Goal: Transaction & Acquisition: Purchase product/service

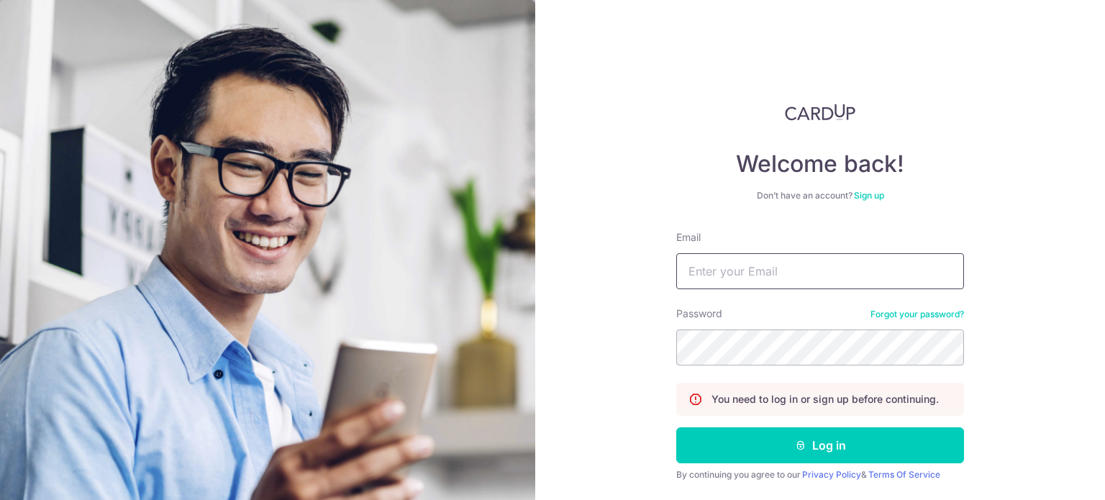
click at [811, 273] on input "Email" at bounding box center [820, 271] width 288 height 36
type input "[EMAIL_ADDRESS][DOMAIN_NAME]"
click at [676, 427] on button "Log in" at bounding box center [820, 445] width 288 height 36
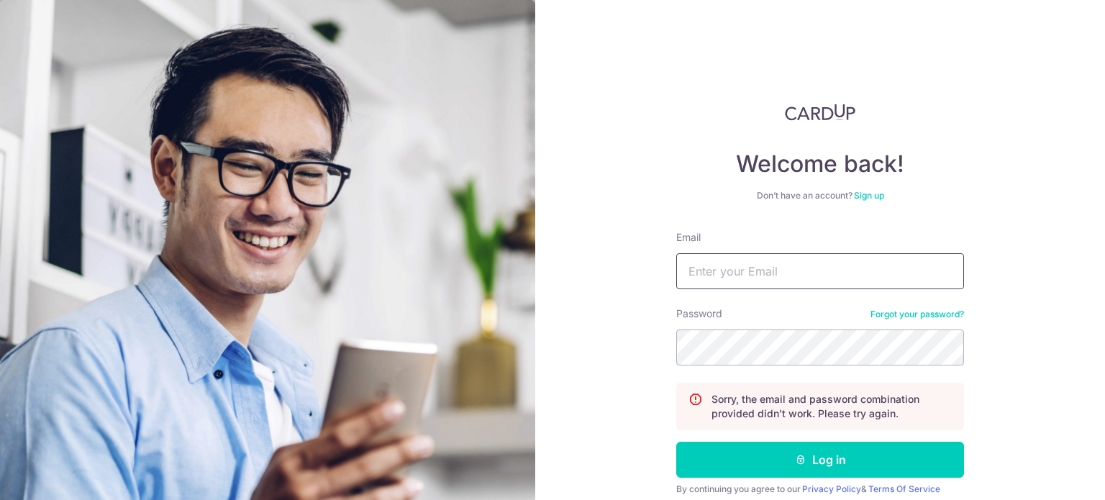
click at [794, 276] on input "Email" at bounding box center [820, 271] width 288 height 36
type input "[EMAIL_ADDRESS][DOMAIN_NAME]"
click at [676, 442] on button "Log in" at bounding box center [820, 460] width 288 height 36
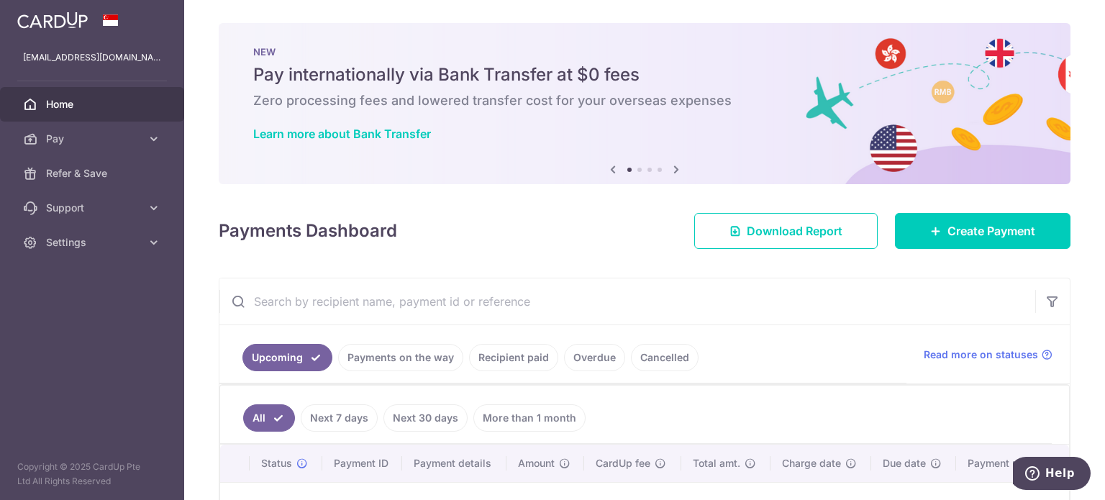
click at [895, 284] on input "text" at bounding box center [627, 301] width 816 height 46
click at [753, 334] on ul "Upcoming Payments on the way Recipient paid Overdue Cancelled" at bounding box center [562, 354] width 687 height 58
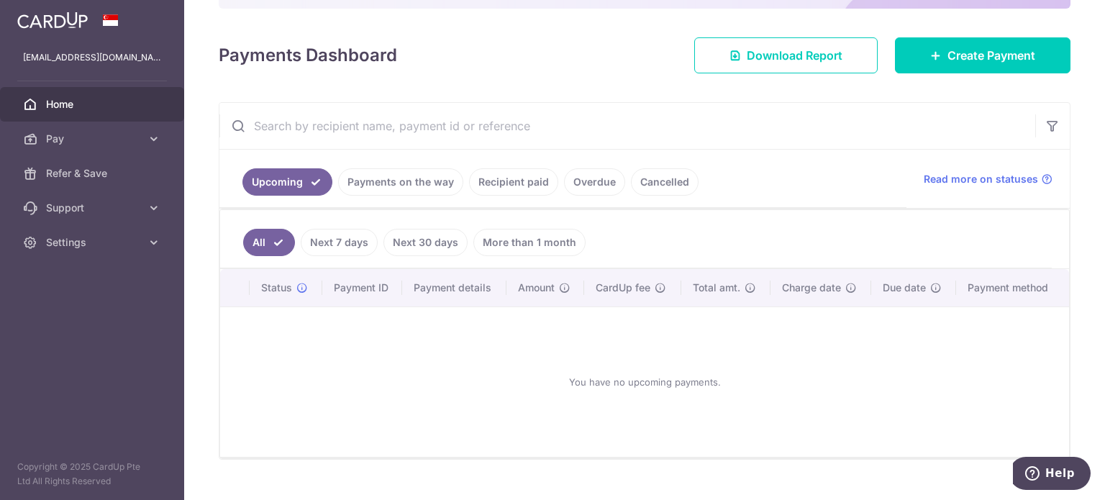
scroll to position [200, 0]
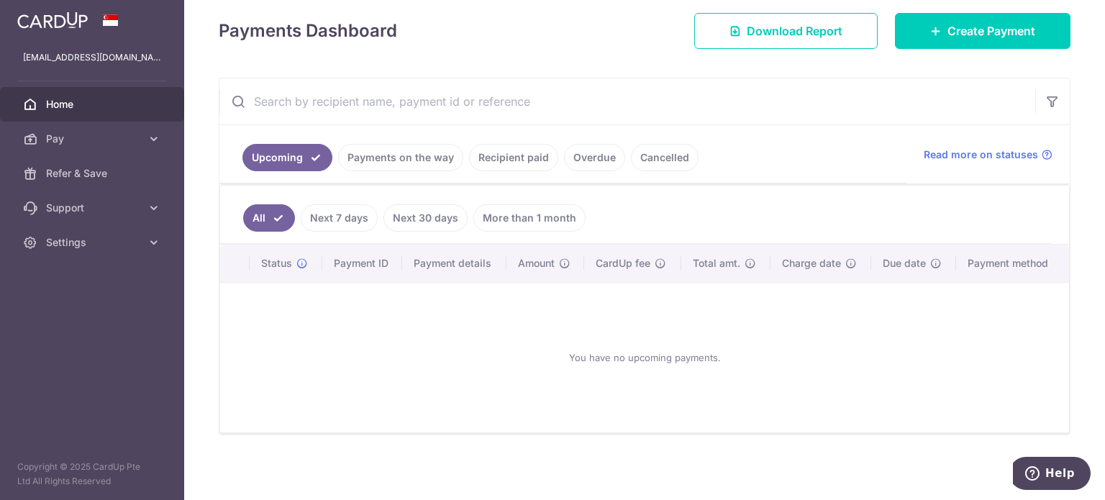
click at [507, 160] on link "Recipient paid" at bounding box center [513, 157] width 89 height 27
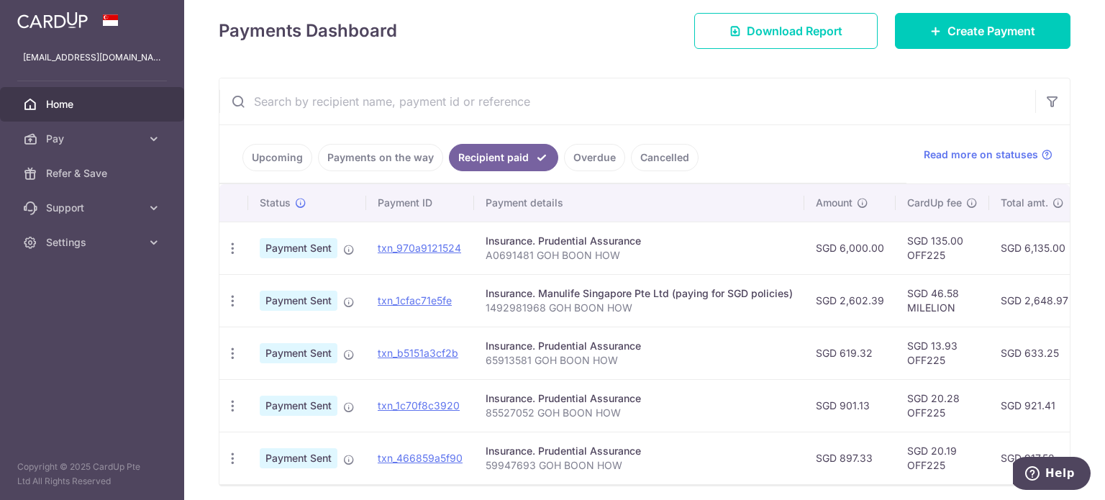
click at [287, 150] on link "Upcoming" at bounding box center [277, 157] width 70 height 27
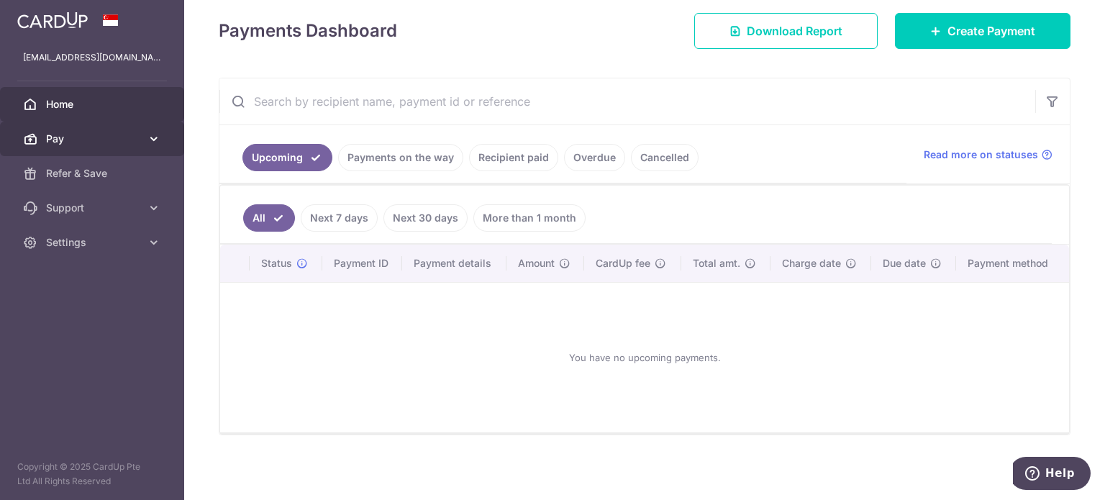
click at [108, 148] on link "Pay" at bounding box center [92, 139] width 184 height 35
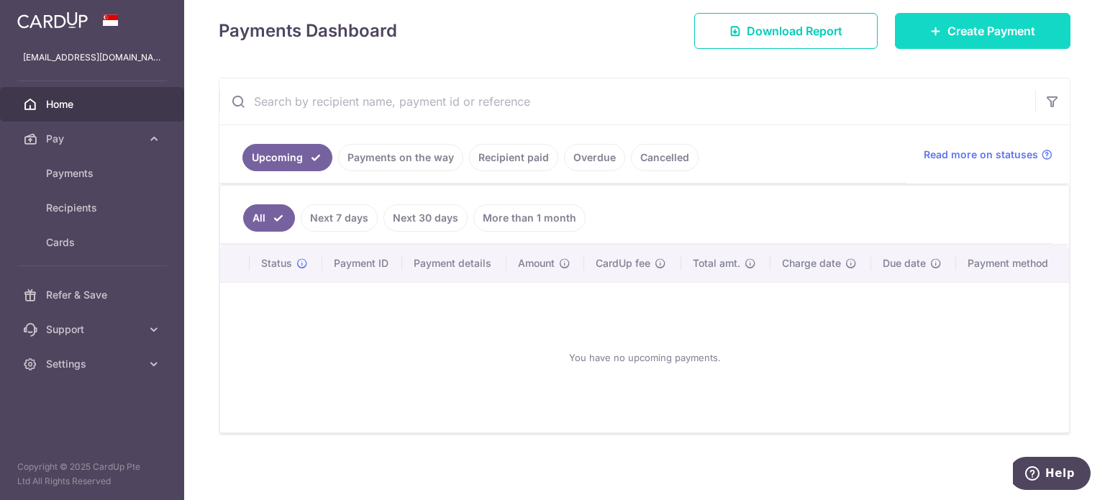
click at [948, 31] on span "Create Payment" at bounding box center [992, 30] width 88 height 17
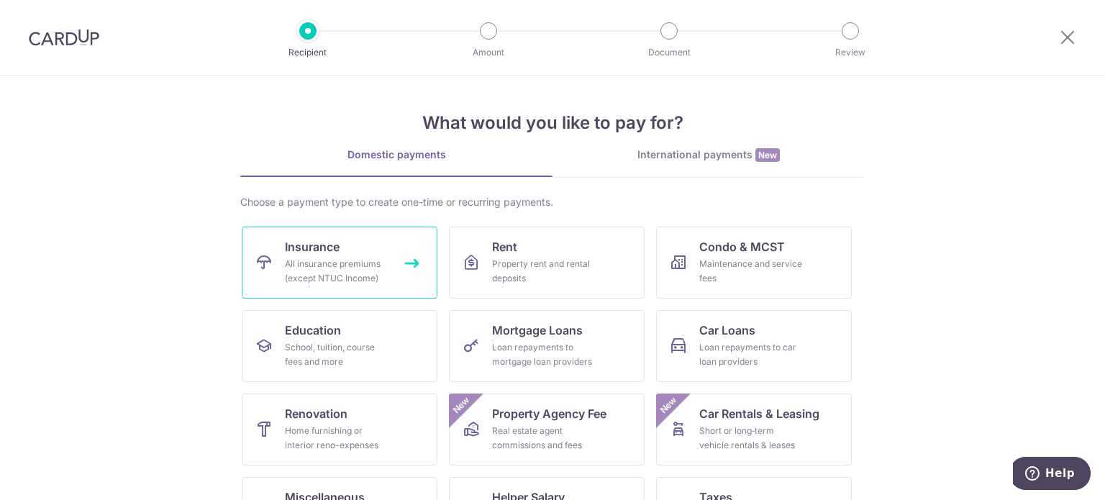
click at [348, 250] on link "Insurance All insurance premiums (except NTUC Income)" at bounding box center [340, 263] width 196 height 72
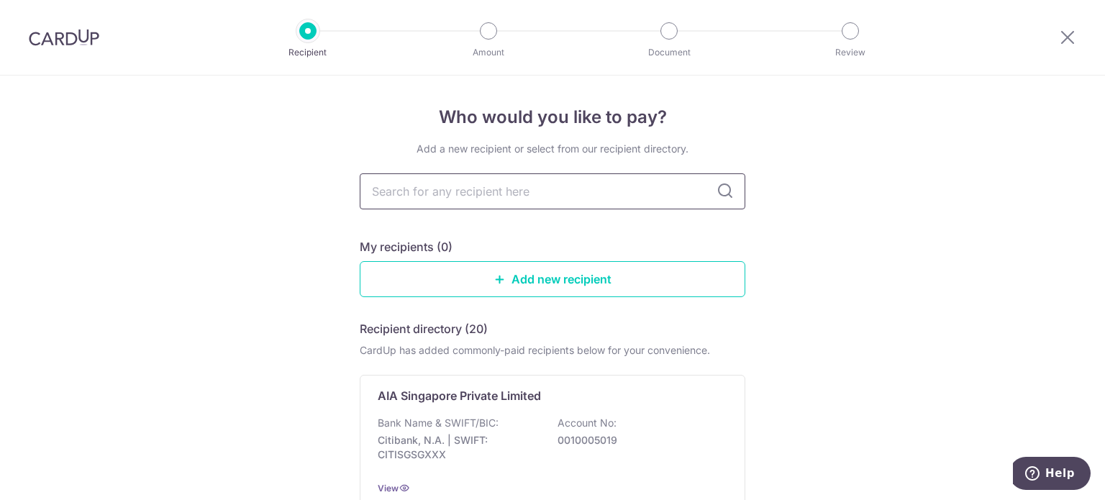
click at [498, 197] on input "text" at bounding box center [553, 191] width 386 height 36
type input "fwd"
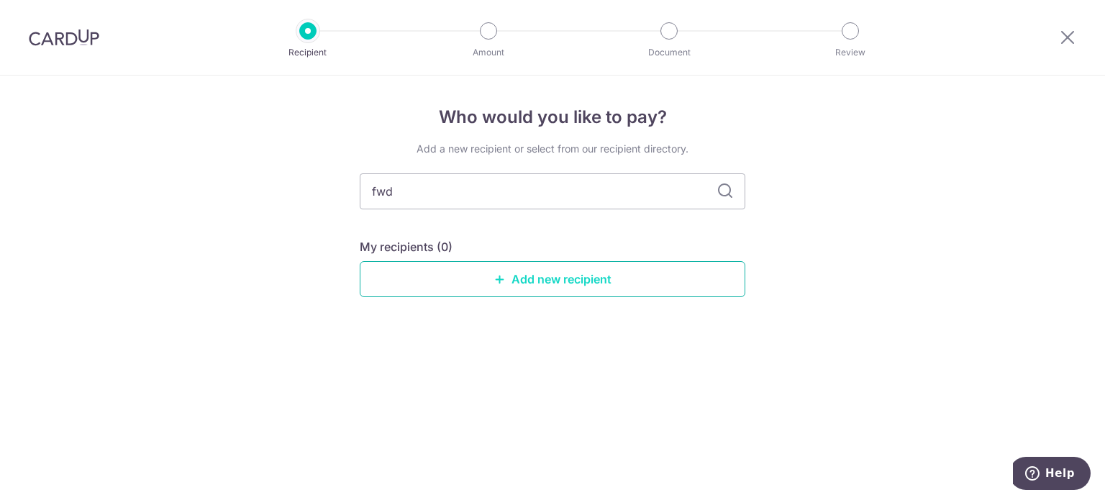
click at [491, 278] on link "Add new recipient" at bounding box center [553, 279] width 386 height 36
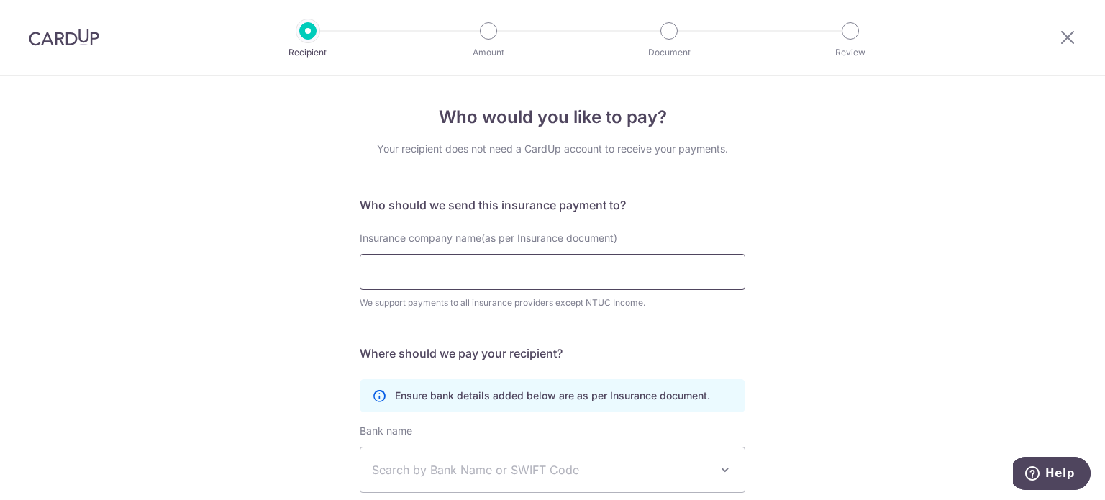
click at [491, 278] on input "Insurance company name(as per Insurance document)" at bounding box center [553, 272] width 386 height 36
type input "f"
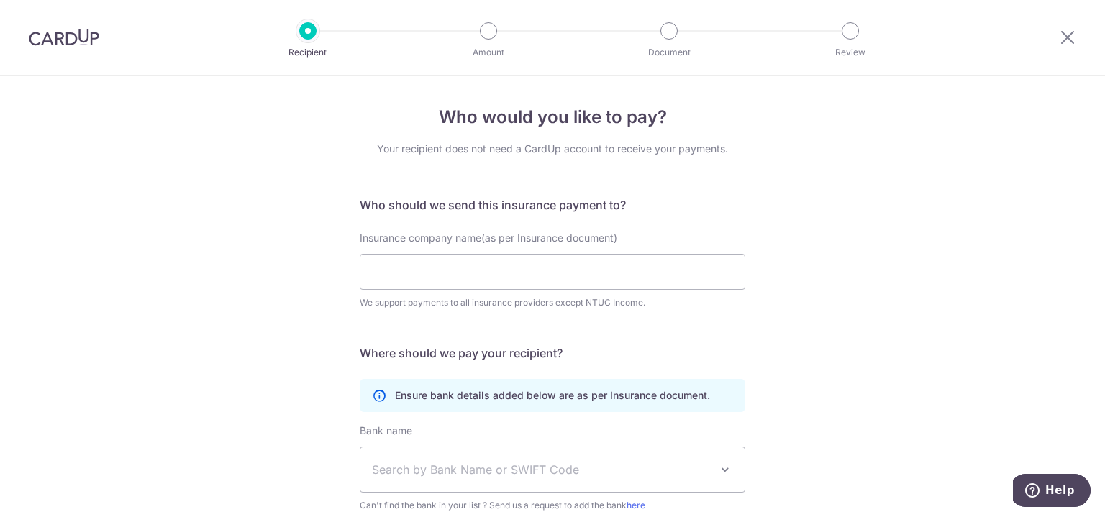
click at [0, 396] on div "Who would you like to pay? Your recipient does not need a CardUp account to rec…" at bounding box center [552, 390] width 1105 height 629
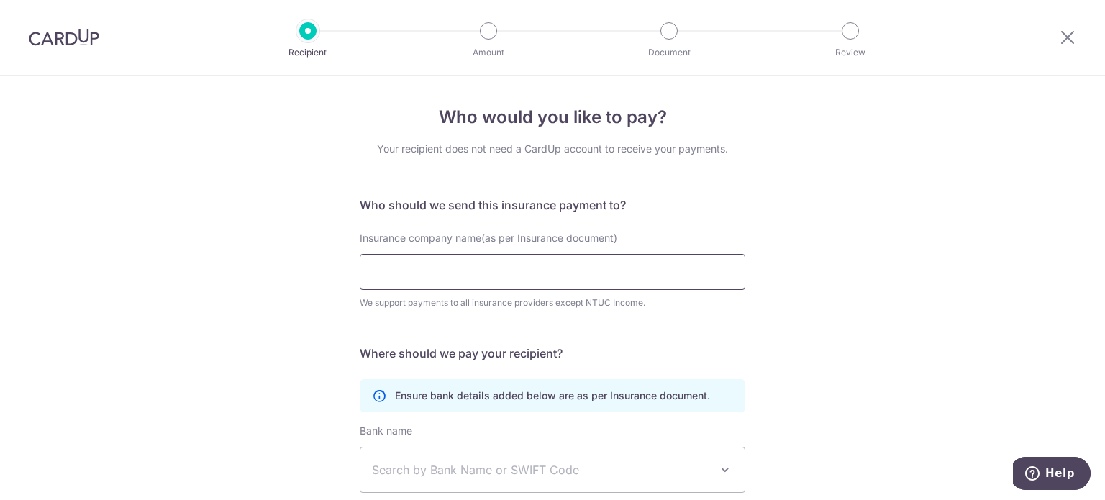
click at [447, 281] on input "Insurance company name(as per Insurance document)" at bounding box center [553, 272] width 386 height 36
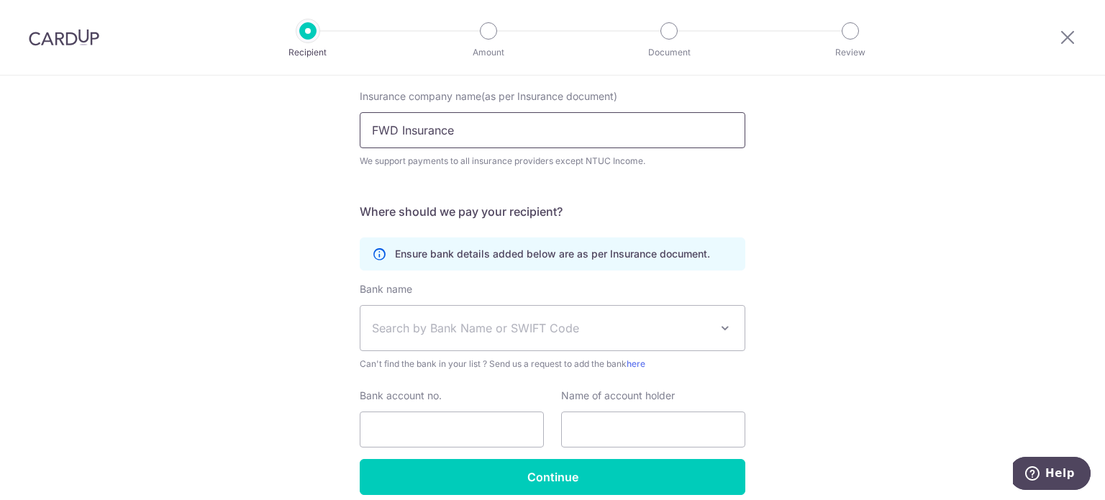
scroll to position [204, 0]
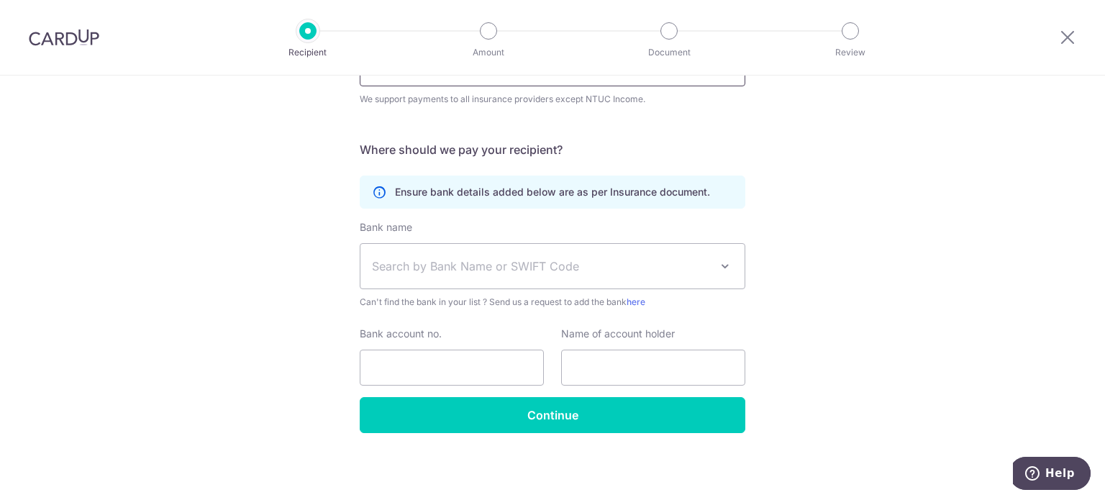
type input "FWD Insurance"
click at [686, 273] on span "Search by Bank Name or SWIFT Code" at bounding box center [541, 266] width 338 height 17
type input "f"
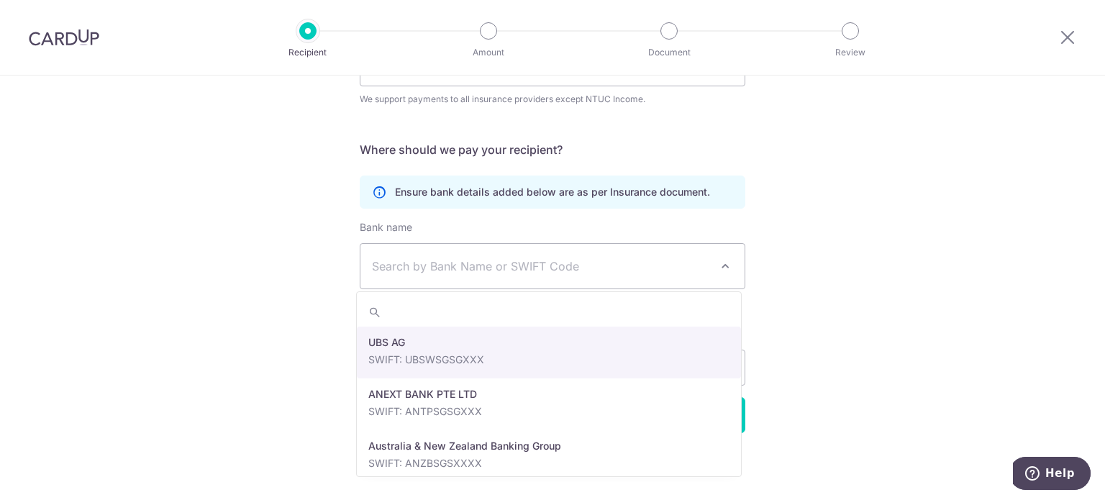
click at [776, 219] on div "Who would you like to pay? Your recipient does not need a CardUp account to rec…" at bounding box center [552, 186] width 1105 height 629
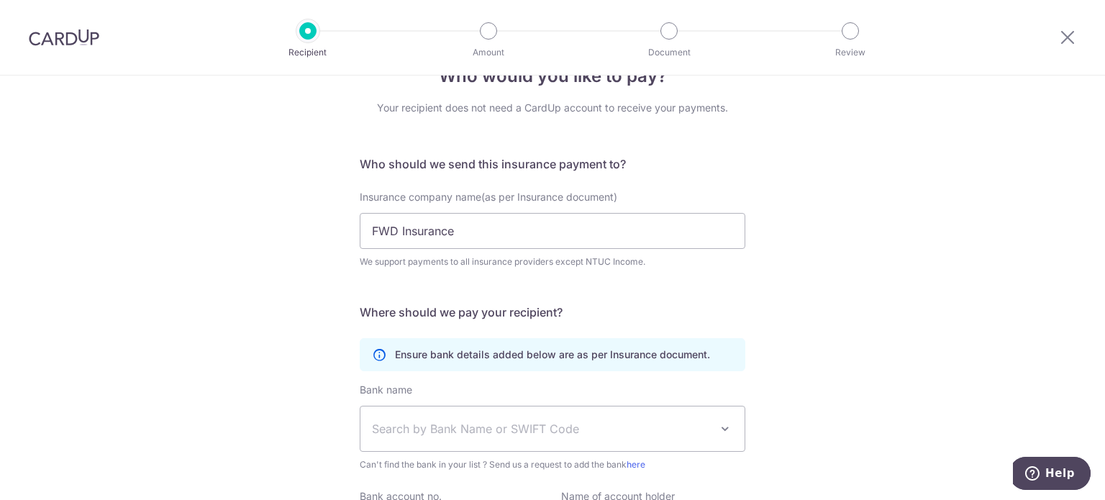
scroll to position [30, 0]
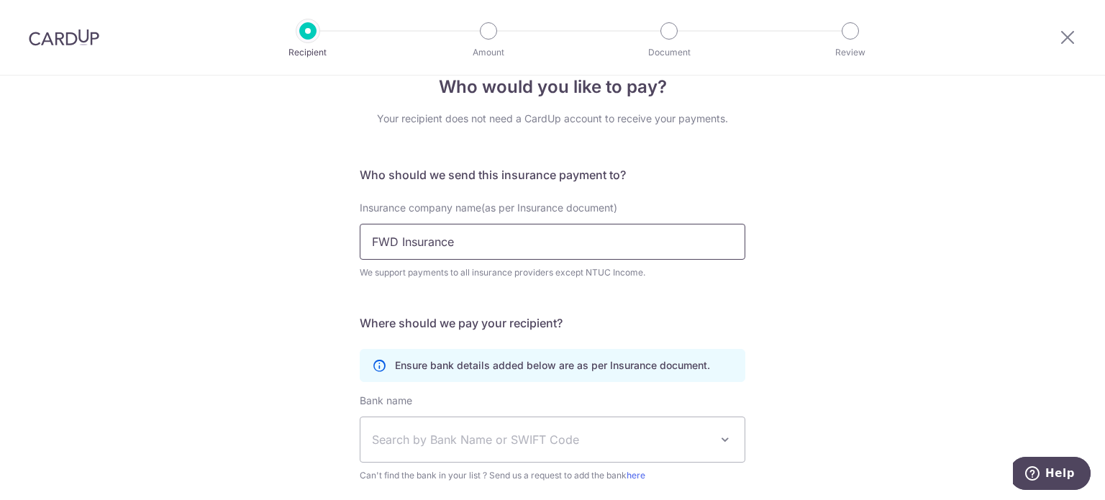
click at [612, 256] on input "FWD Insurance" at bounding box center [553, 242] width 386 height 36
click at [658, 248] on input "FWD Insurance" at bounding box center [553, 242] width 386 height 36
click at [660, 247] on input "FWD Insurance" at bounding box center [553, 242] width 386 height 36
click at [654, 246] on input "FWD Insurance" at bounding box center [553, 242] width 386 height 36
paste input "Singapore Pte. Ltd"
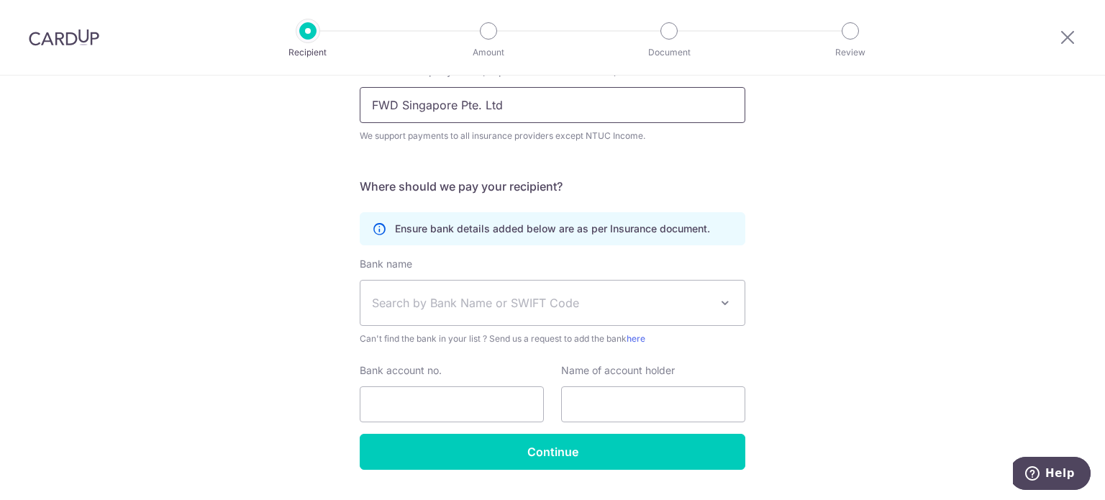
scroll to position [204, 0]
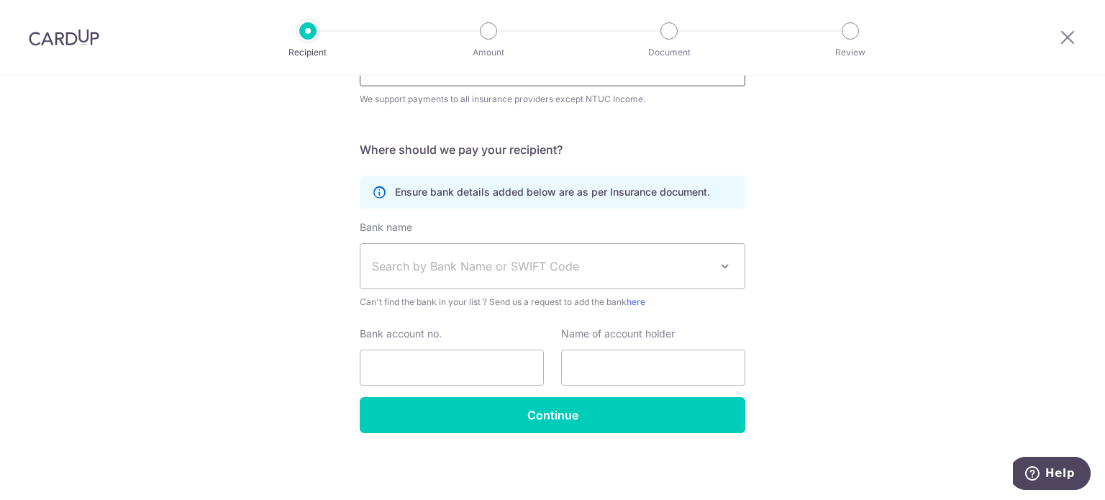
type input "FWD Singapore Pte. Ltd"
click at [615, 266] on span "Search by Bank Name or SWIFT Code" at bounding box center [541, 266] width 338 height 17
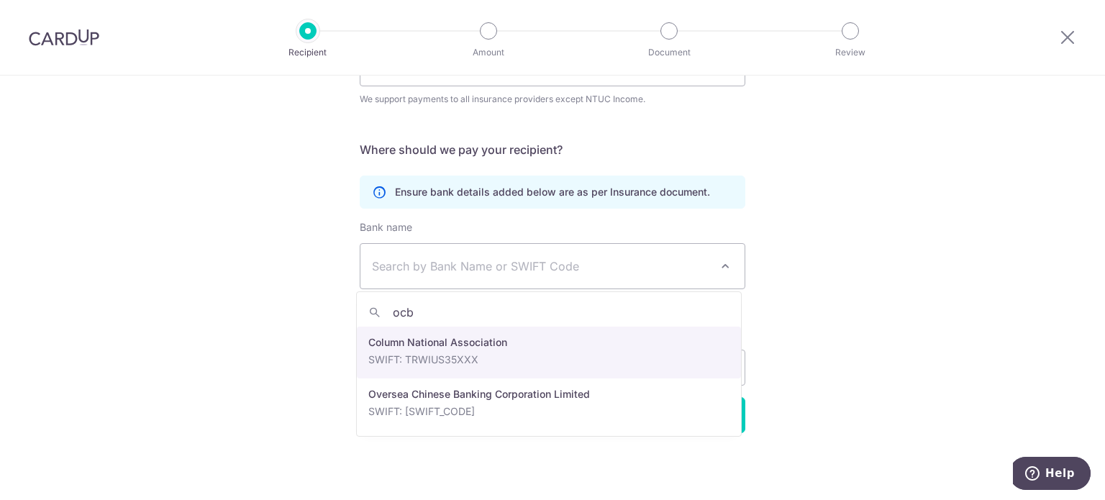
type input "ocbc"
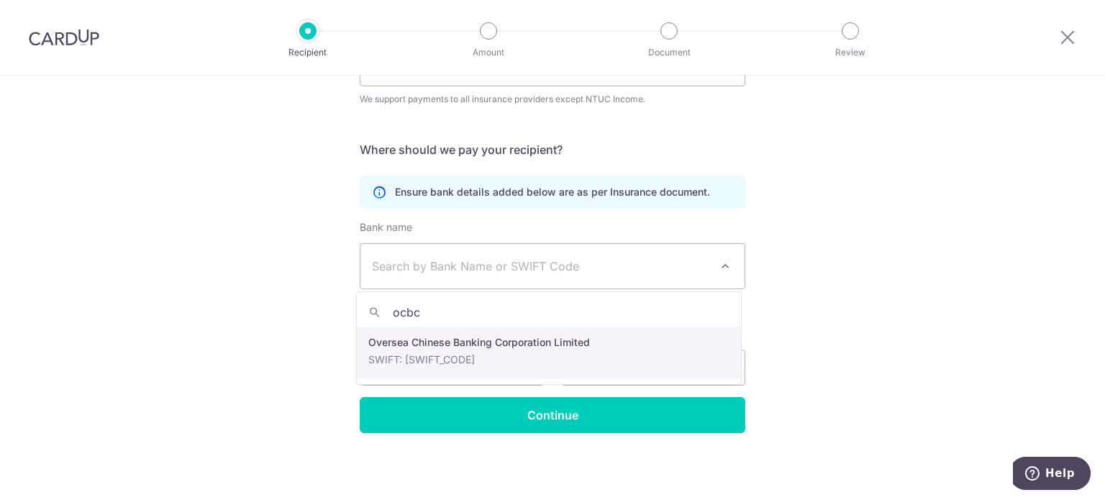
select select "12"
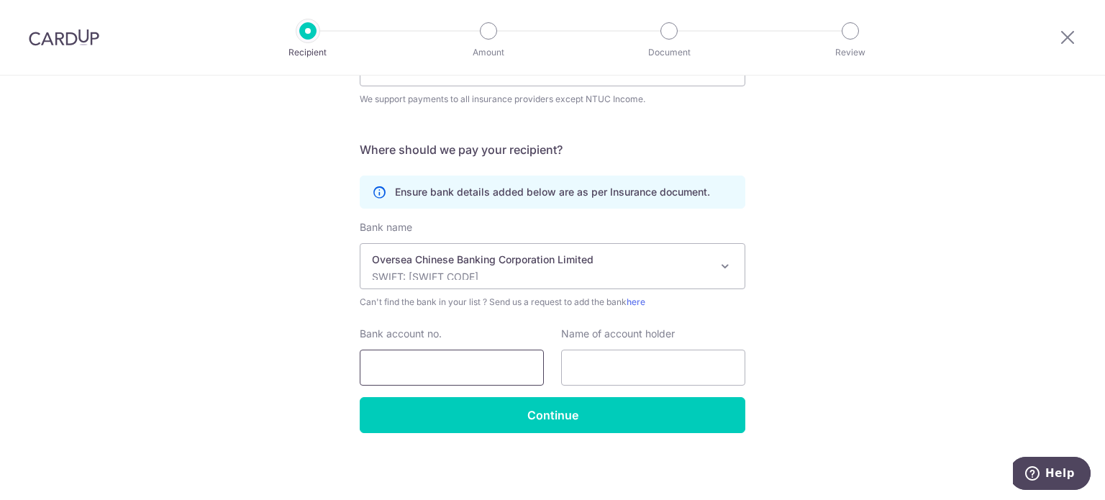
click at [455, 372] on input "Bank account no." at bounding box center [452, 368] width 184 height 36
click at [478, 371] on input "Bank account no." at bounding box center [452, 368] width 184 height 36
click at [477, 369] on input "Bank account no." at bounding box center [452, 368] width 184 height 36
click at [409, 368] on input "Bank account no." at bounding box center [452, 368] width 184 height 36
click at [412, 371] on input "Bank account no." at bounding box center [452, 368] width 184 height 36
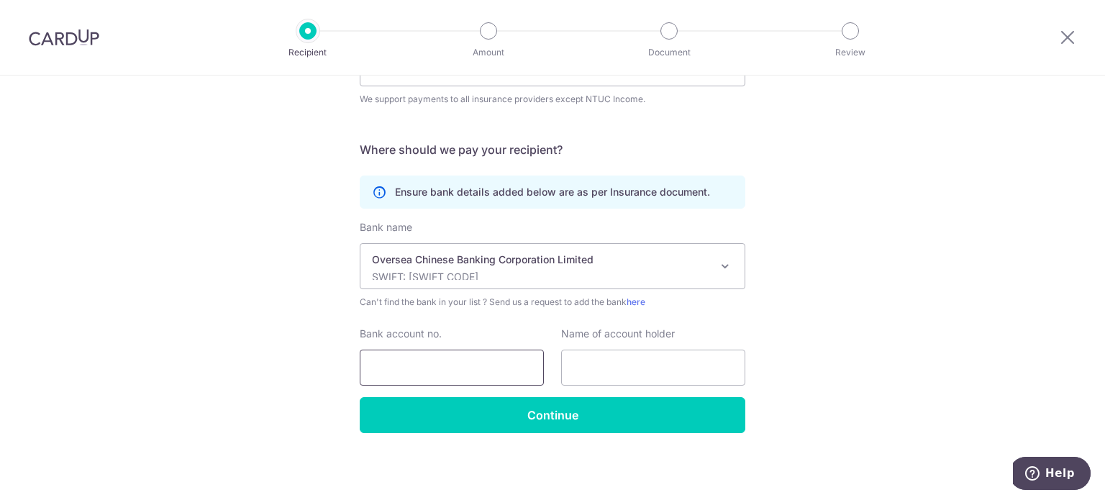
click at [412, 367] on input "Bank account no." at bounding box center [452, 368] width 184 height 36
paste input "713-858975-001"
type input "713-858975-001"
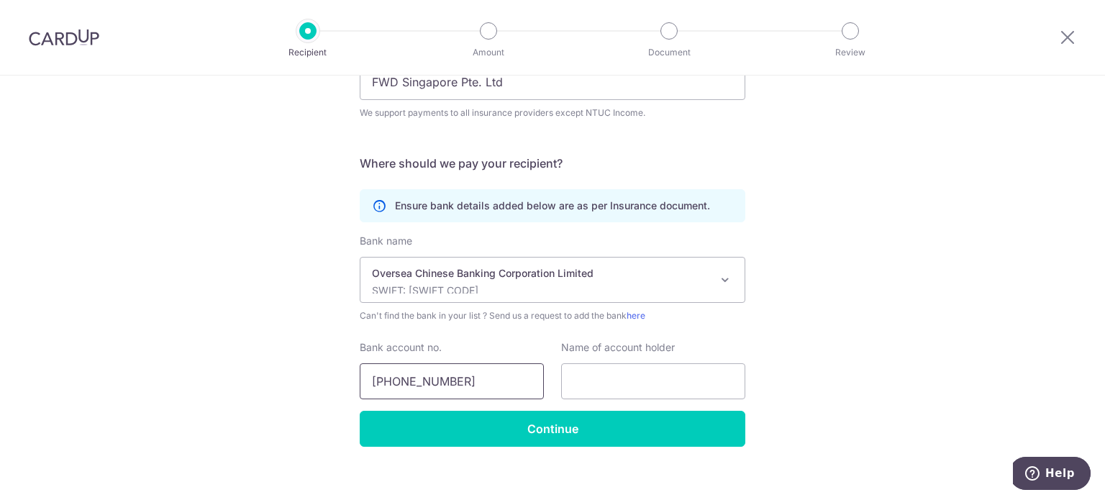
scroll to position [191, 0]
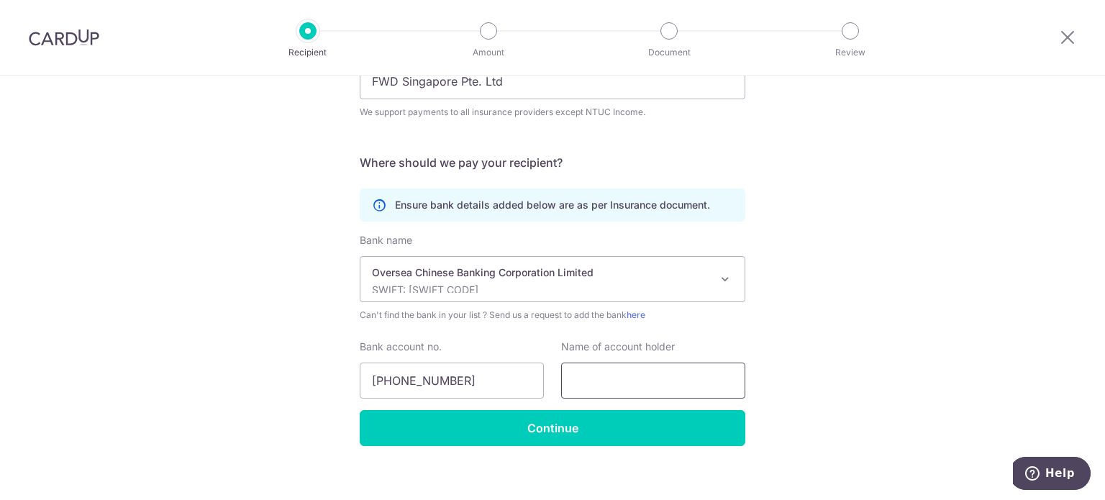
click at [679, 384] on input "text" at bounding box center [653, 381] width 184 height 36
click at [620, 385] on input "text" at bounding box center [653, 381] width 184 height 36
click at [607, 384] on input "text" at bounding box center [653, 381] width 184 height 36
click at [608, 383] on input "text" at bounding box center [653, 381] width 184 height 36
paste input "FWD Singapore Pte. Ltd"
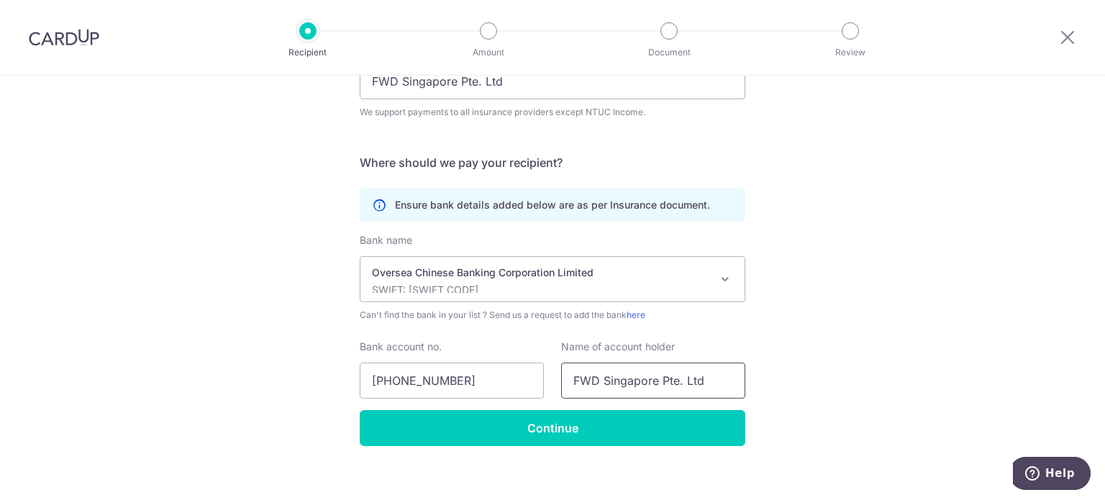
scroll to position [204, 0]
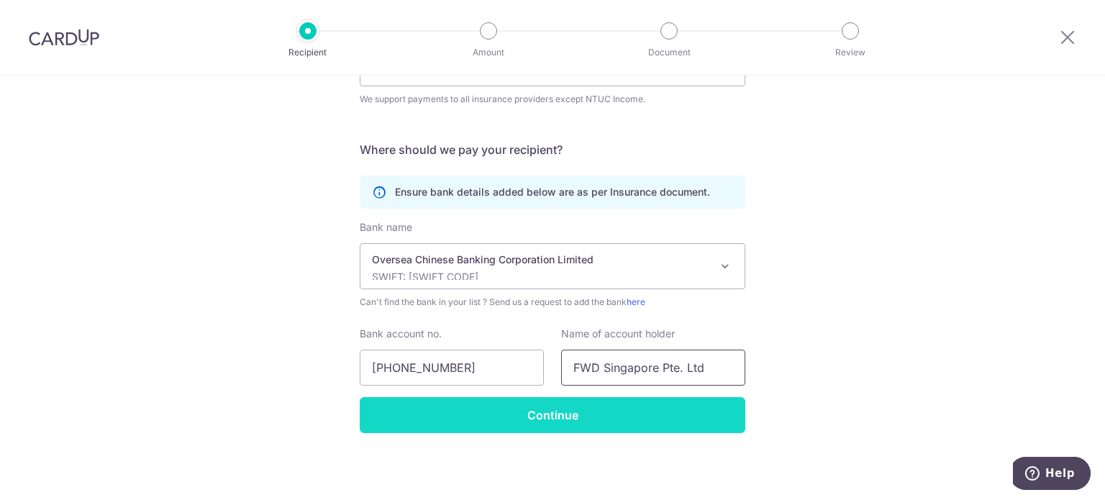
type input "FWD Singapore Pte. Ltd"
click at [676, 422] on input "Continue" at bounding box center [553, 415] width 386 height 36
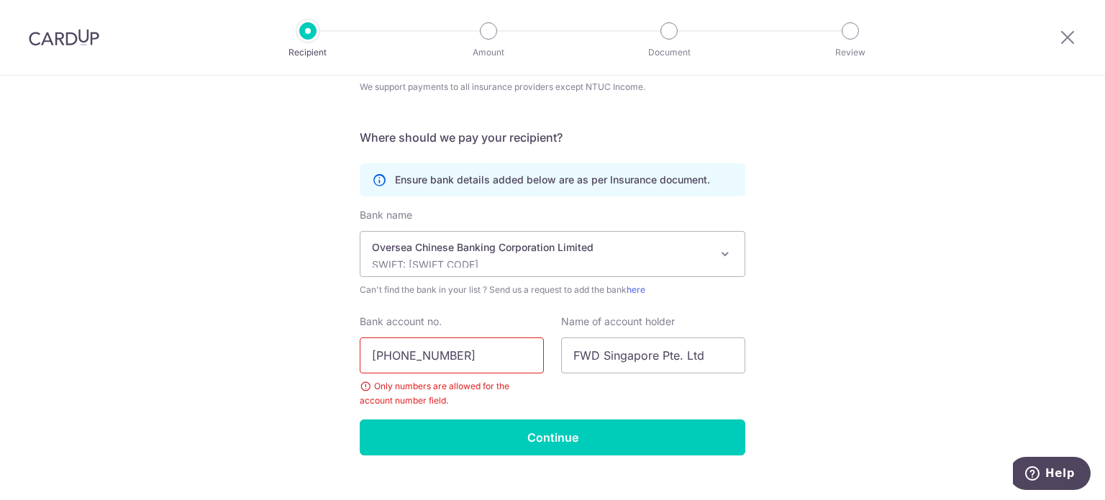
click at [392, 359] on input "713-858975-001" at bounding box center [452, 355] width 184 height 36
click at [432, 360] on input "713858975-001" at bounding box center [452, 355] width 184 height 36
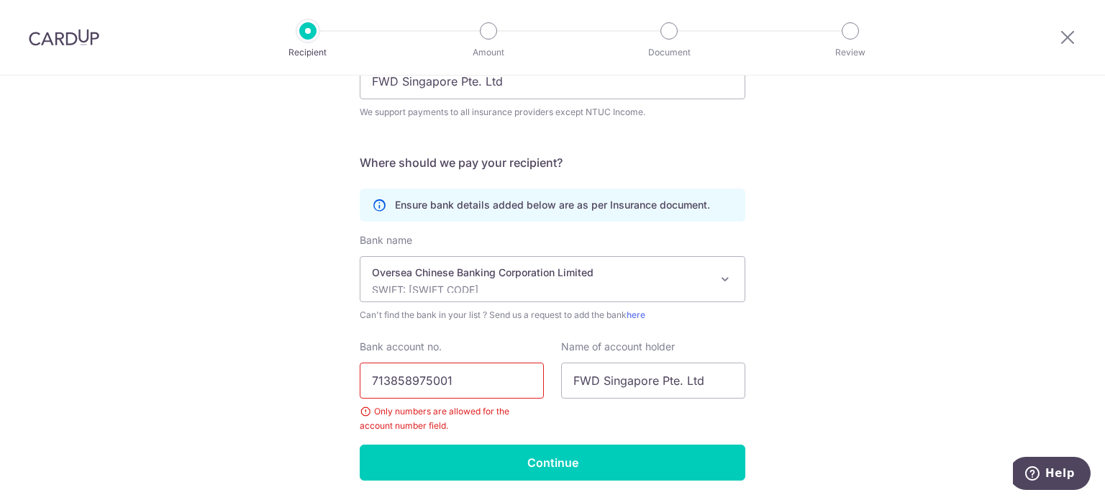
scroll to position [185, 0]
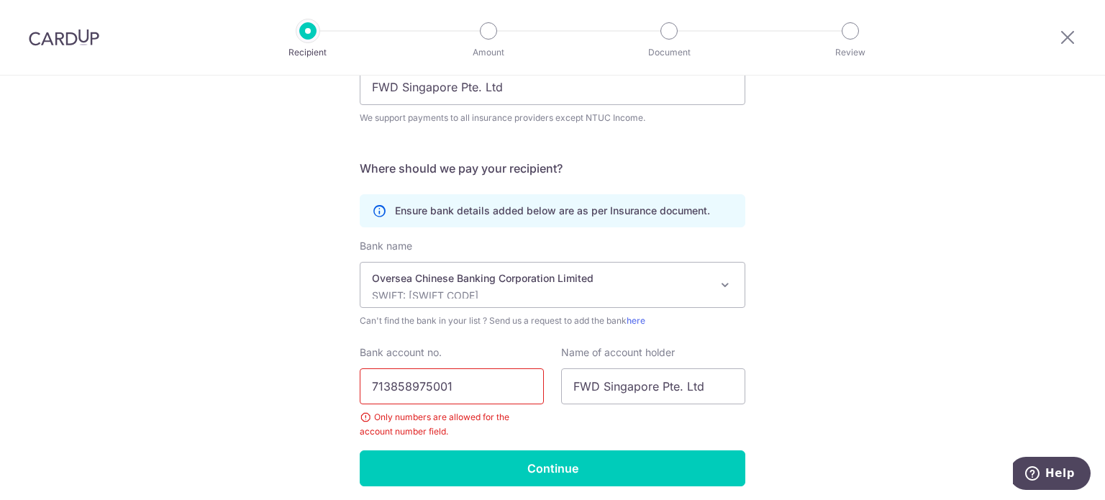
type input "713858975001"
click at [1015, 366] on div "Who would you like to pay? Your recipient does not need a CardUp account to rec…" at bounding box center [552, 222] width 1105 height 663
click at [1002, 361] on div "Who would you like to pay? Your recipient does not need a CardUp account to rec…" at bounding box center [552, 222] width 1105 height 663
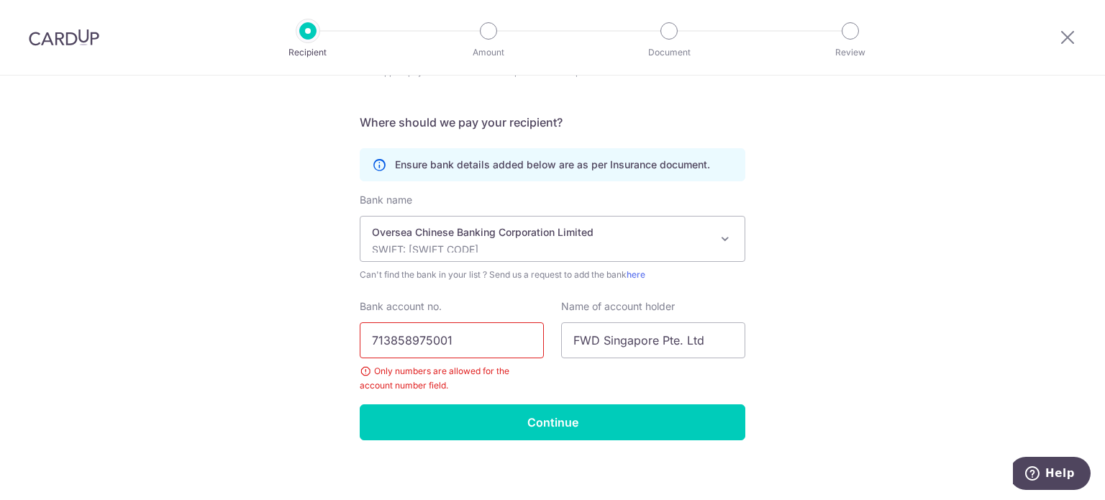
scroll to position [238, 0]
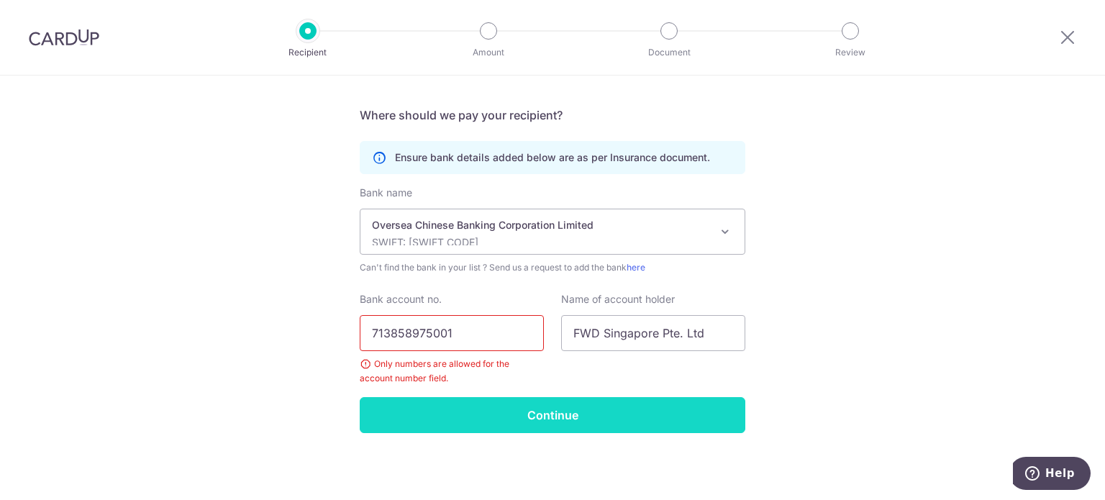
click at [671, 429] on input "Continue" at bounding box center [553, 415] width 386 height 36
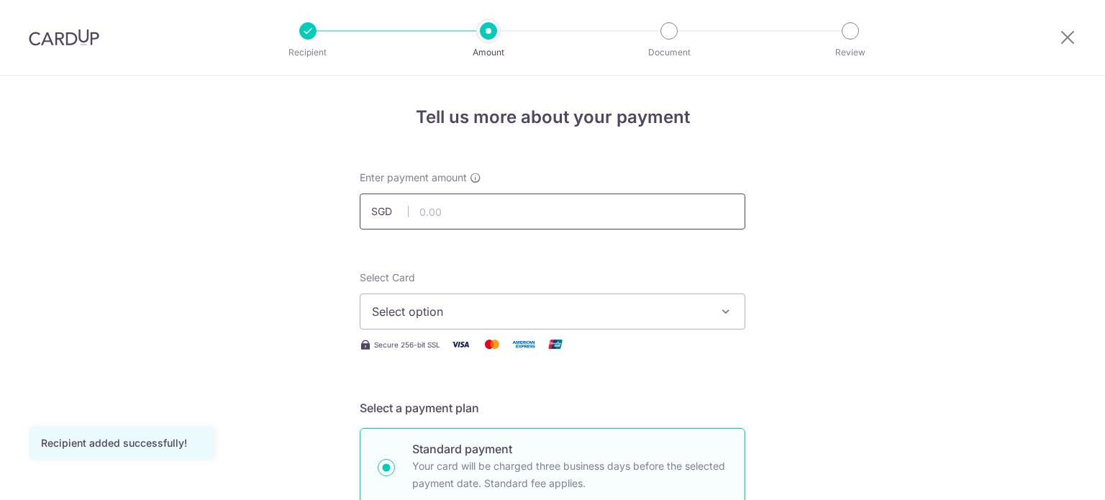
click at [613, 207] on input "text" at bounding box center [553, 212] width 386 height 36
type input "12,000.00"
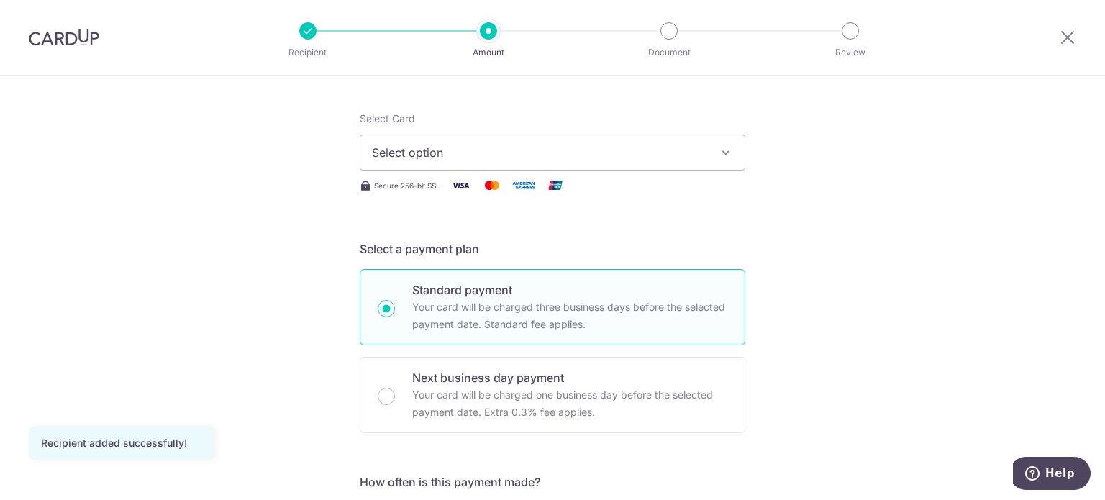
scroll to position [169, 0]
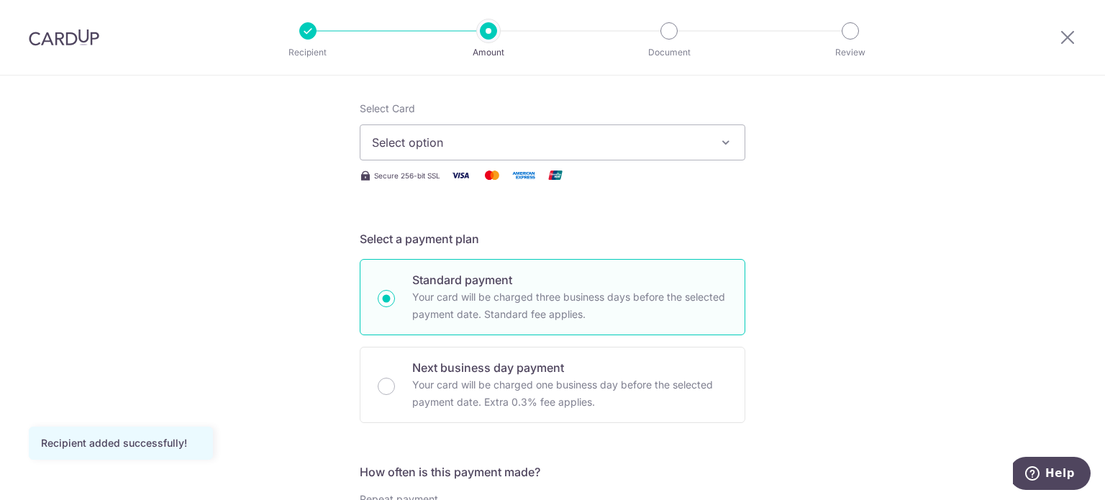
click at [664, 147] on span "Select option" at bounding box center [539, 142] width 335 height 17
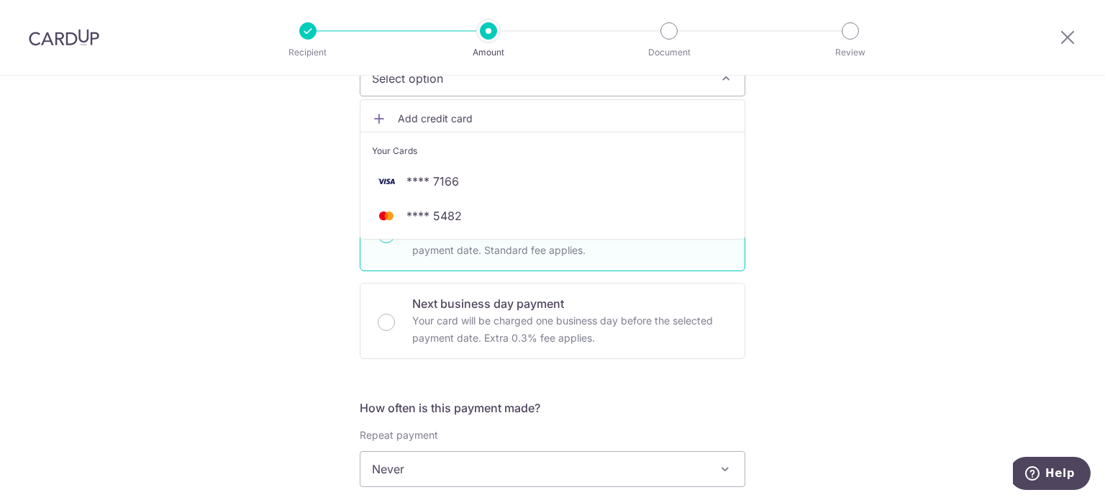
scroll to position [230, 0]
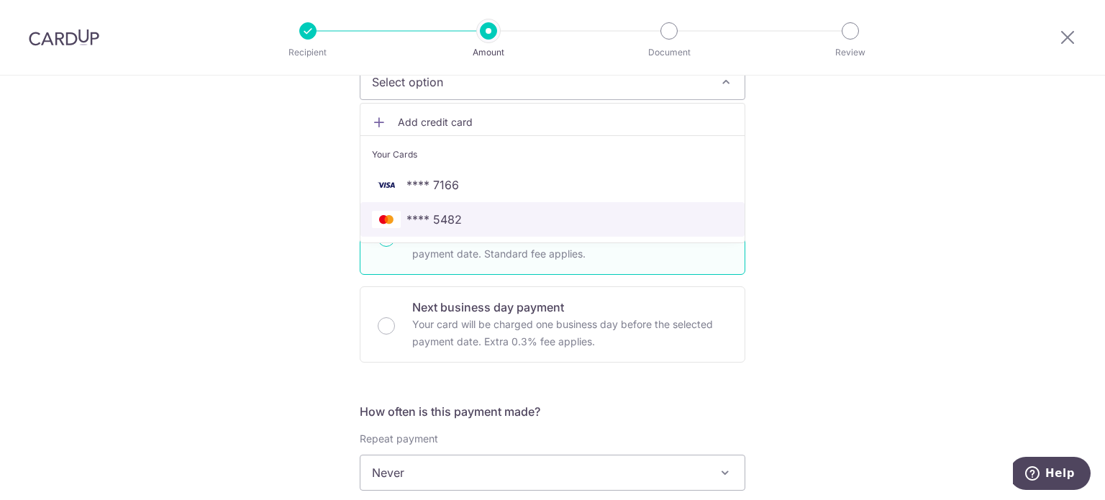
click at [565, 219] on span "**** 5482" at bounding box center [552, 219] width 361 height 17
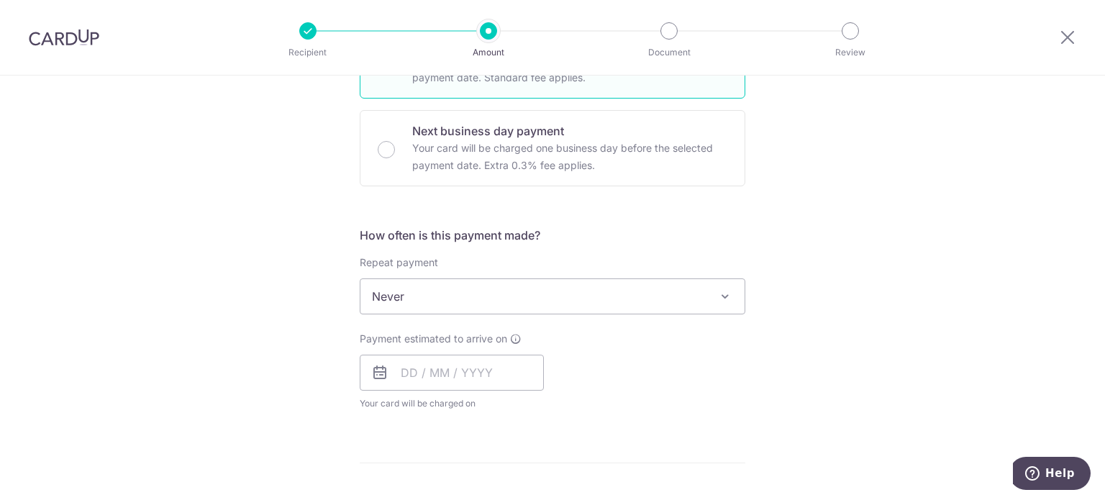
scroll to position [430, 0]
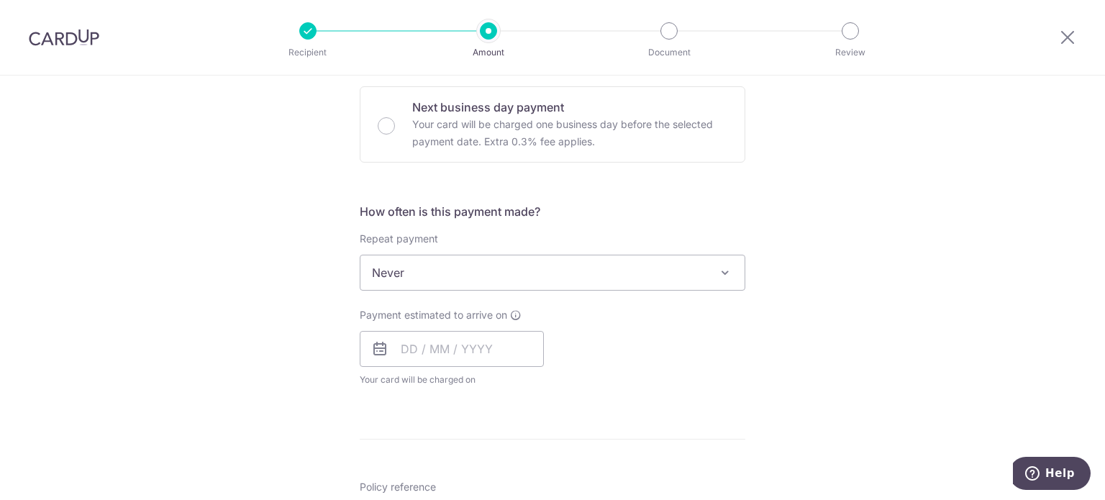
click at [637, 278] on span "Never" at bounding box center [553, 272] width 384 height 35
click at [484, 345] on input "text" at bounding box center [452, 349] width 184 height 36
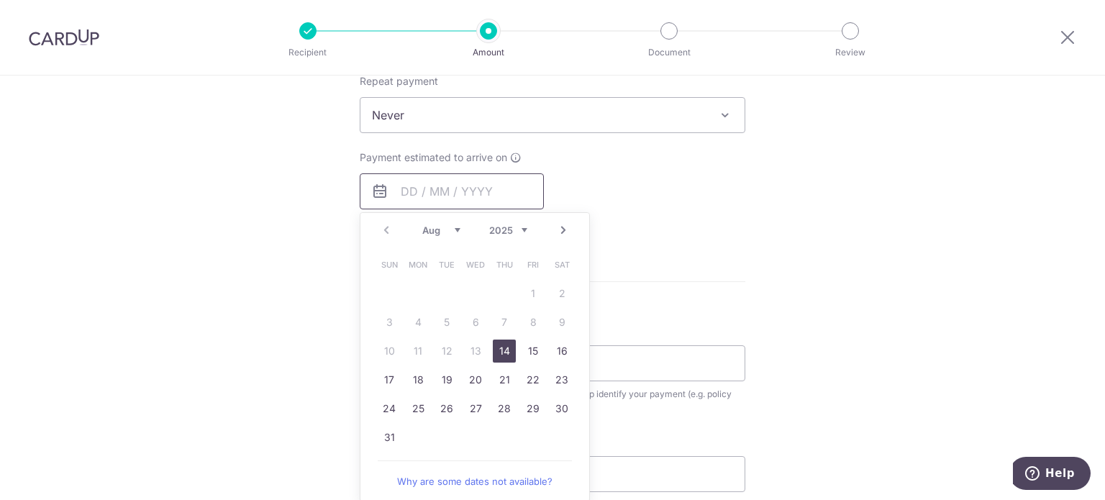
scroll to position [591, 0]
click at [502, 355] on link "14" at bounding box center [504, 346] width 23 height 23
type input "14/08/2025"
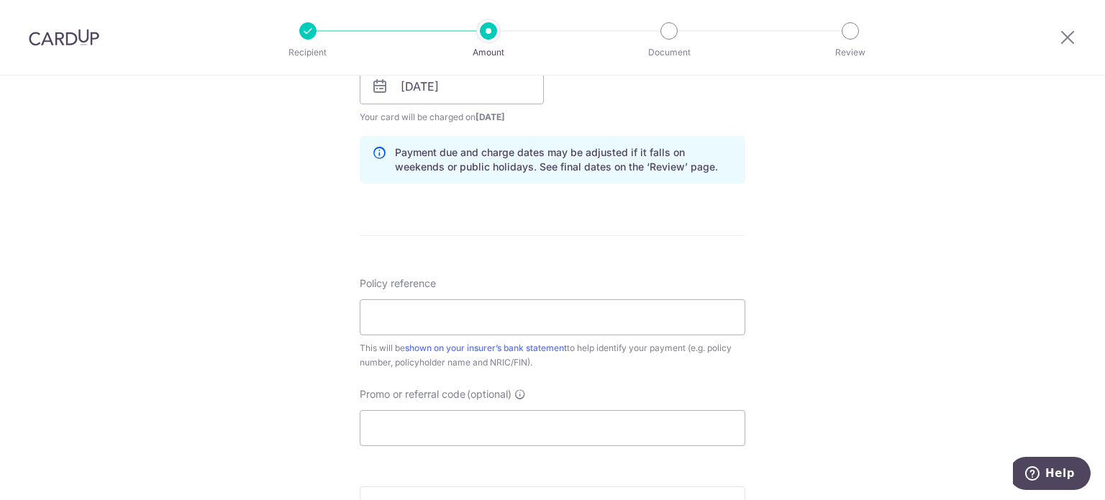
scroll to position [694, 0]
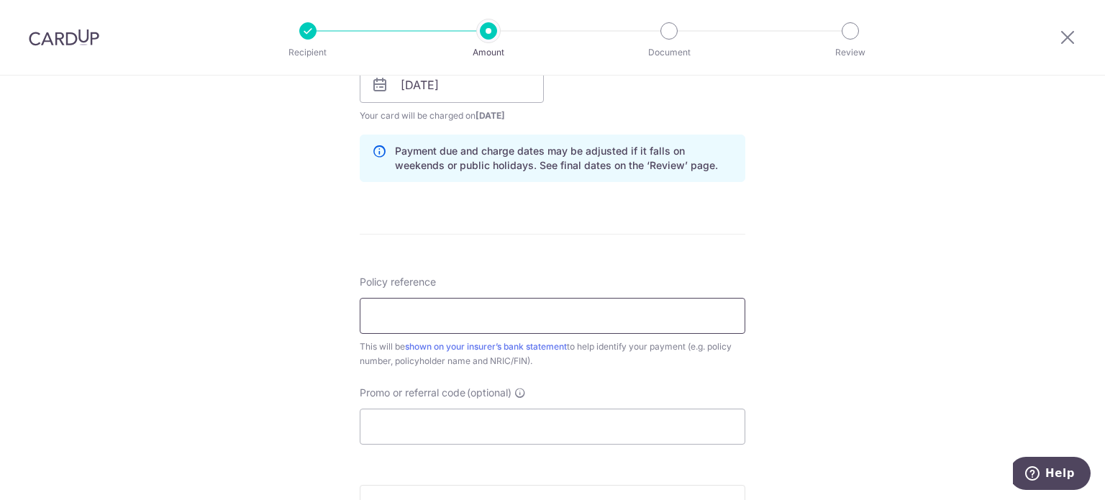
click at [487, 315] on input "Policy reference" at bounding box center [553, 316] width 386 height 36
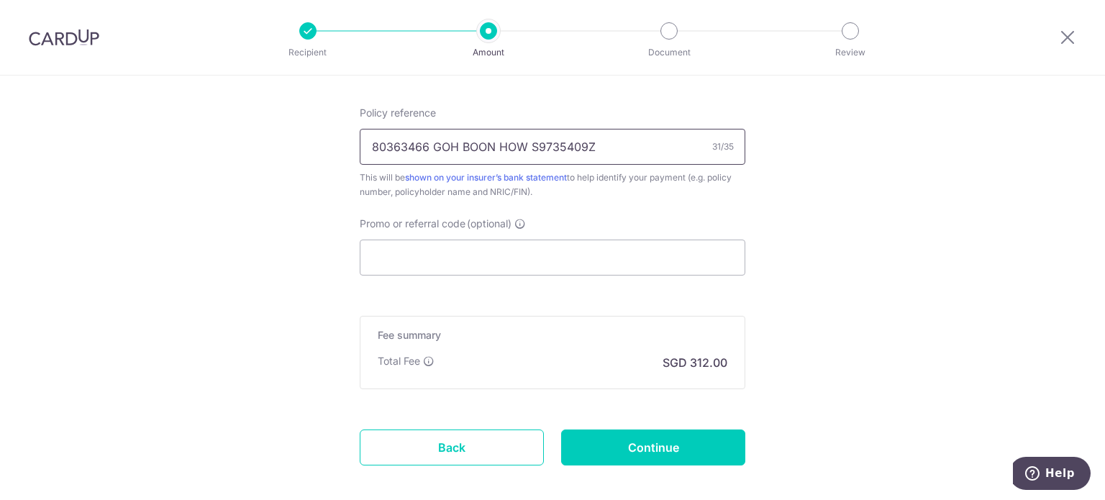
scroll to position [869, 0]
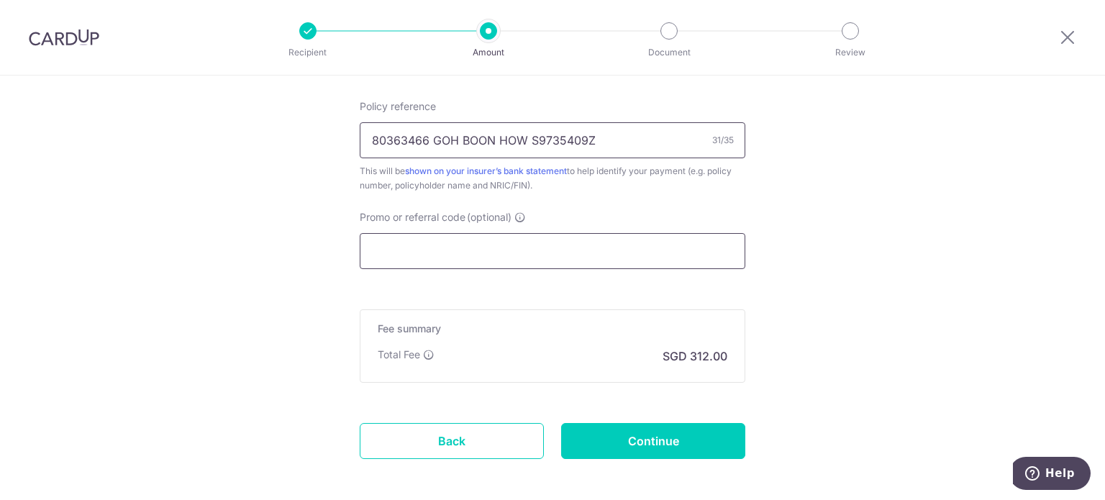
type input "80363466 GOH BOON HOW S9735409Z"
click at [630, 245] on input "Promo or referral code (optional)" at bounding box center [553, 251] width 386 height 36
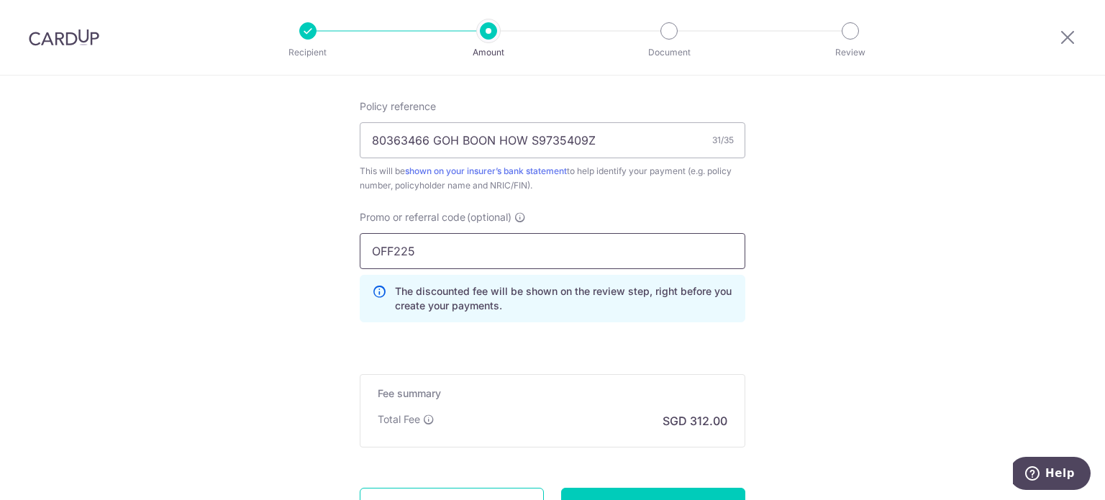
type input "OFF225"
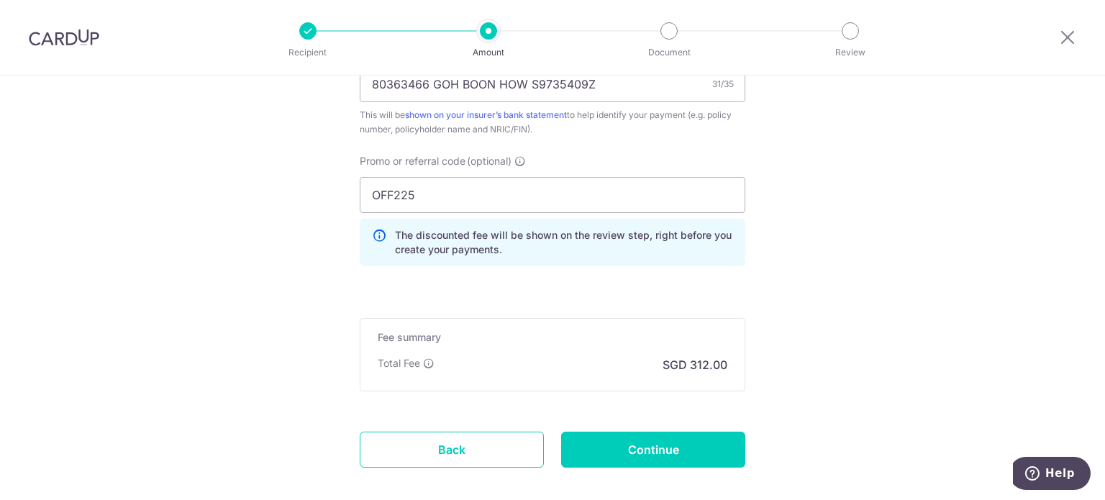
scroll to position [997, 0]
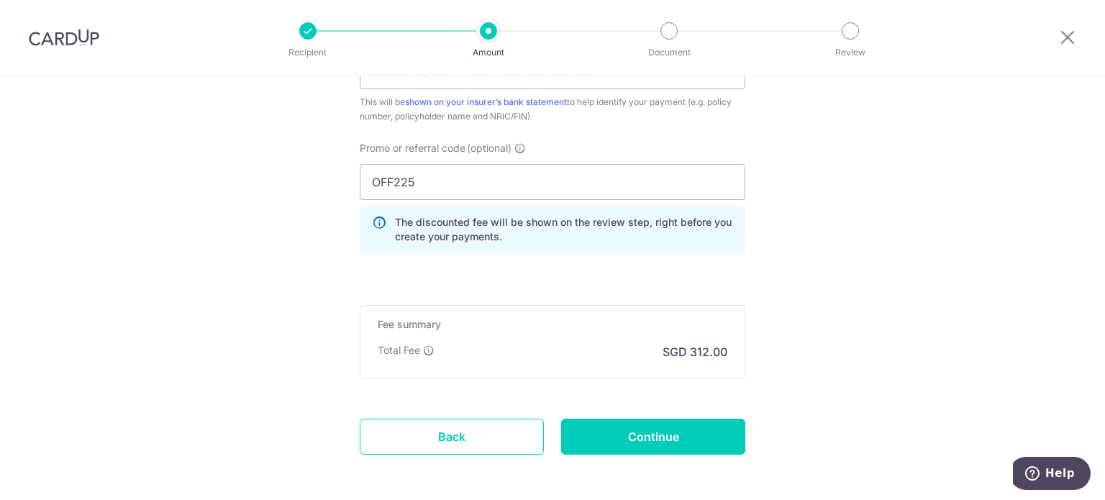
scroll to position [999, 0]
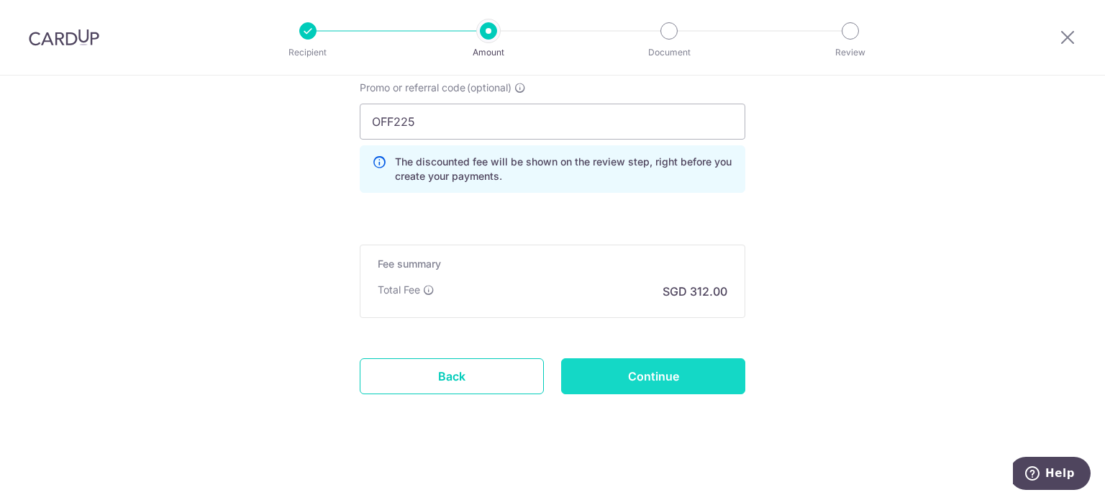
click at [707, 386] on input "Continue" at bounding box center [653, 376] width 184 height 36
type input "Create Schedule"
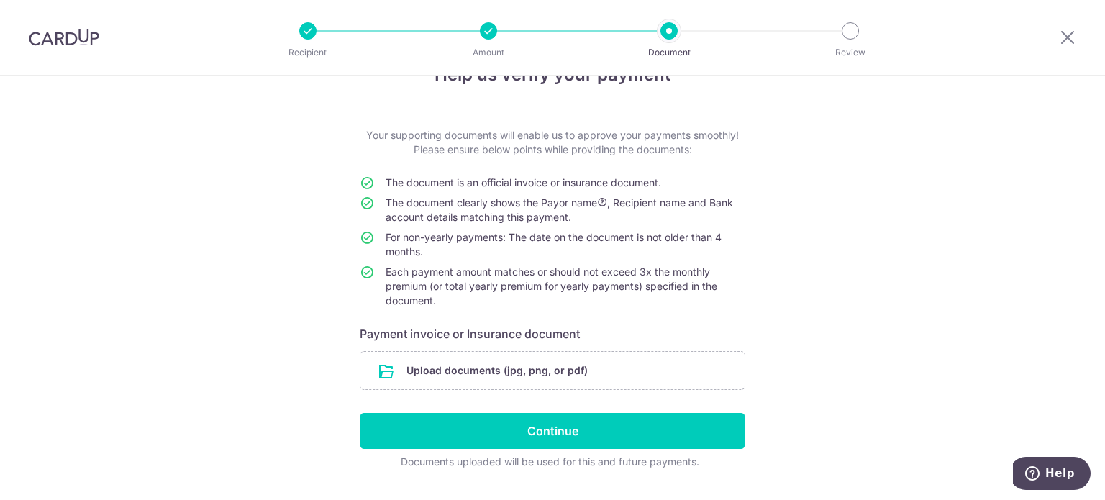
scroll to position [43, 0]
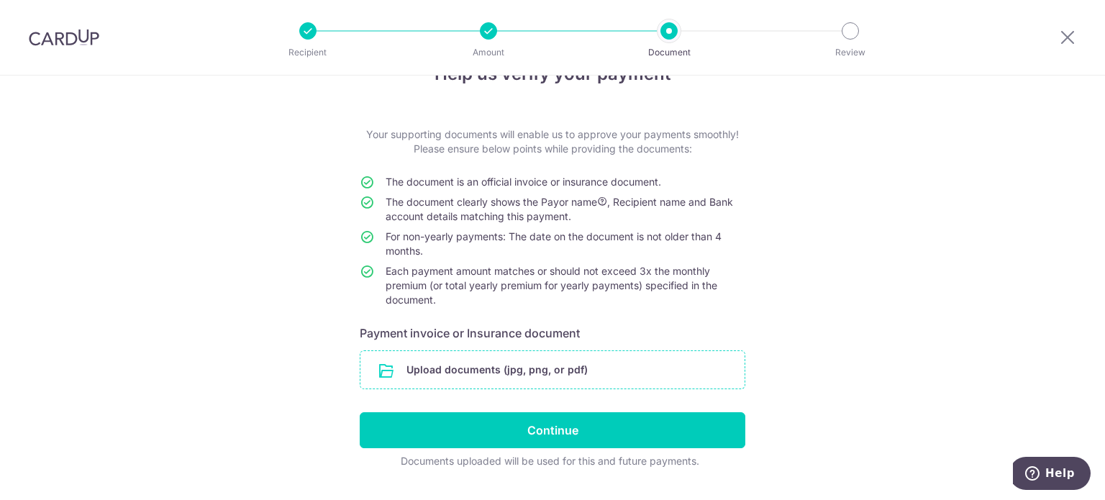
click at [584, 371] on input "file" at bounding box center [553, 369] width 384 height 37
click at [418, 388] on input "file" at bounding box center [553, 369] width 384 height 37
click at [448, 368] on input "file" at bounding box center [553, 369] width 384 height 37
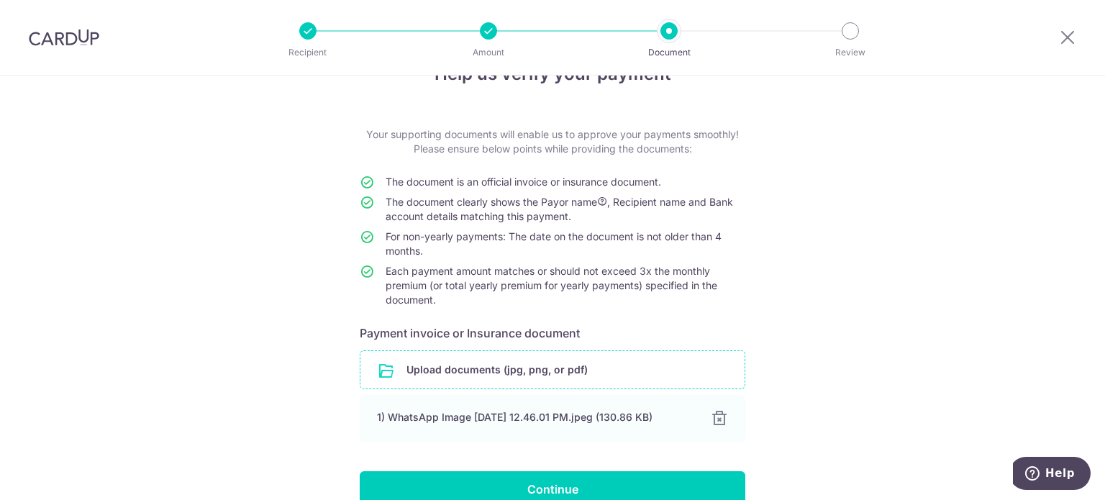
click at [430, 376] on input "file" at bounding box center [553, 369] width 384 height 37
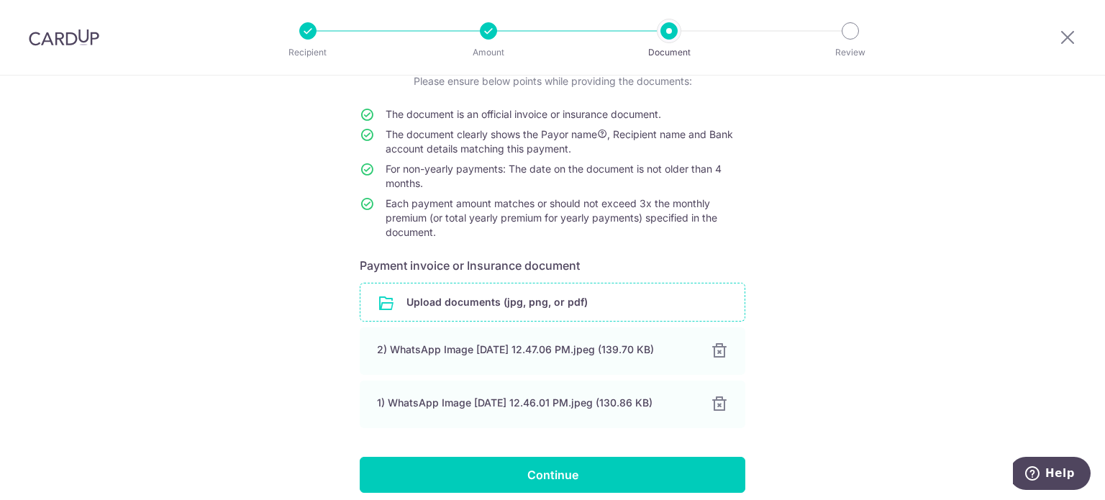
scroll to position [190, 0]
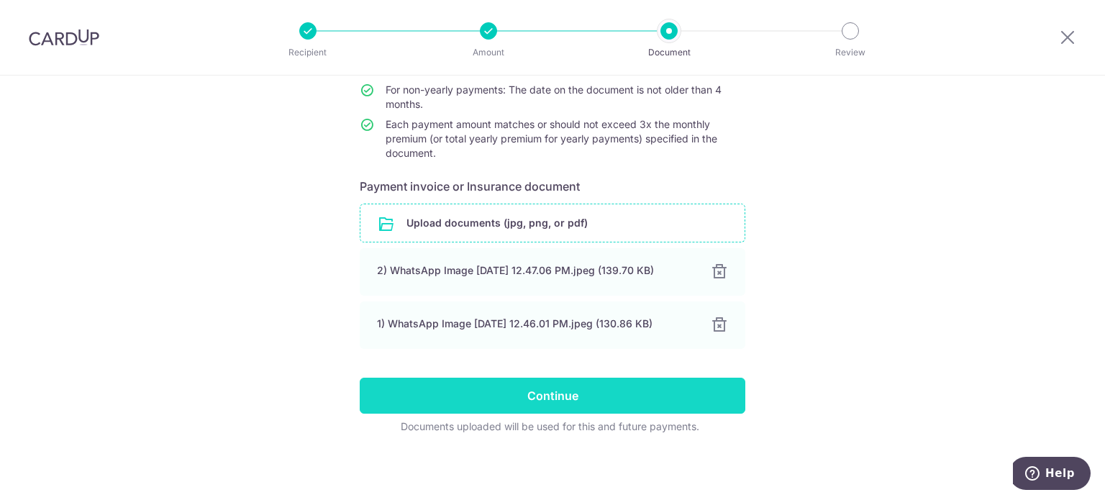
click at [596, 400] on input "Continue" at bounding box center [553, 396] width 386 height 36
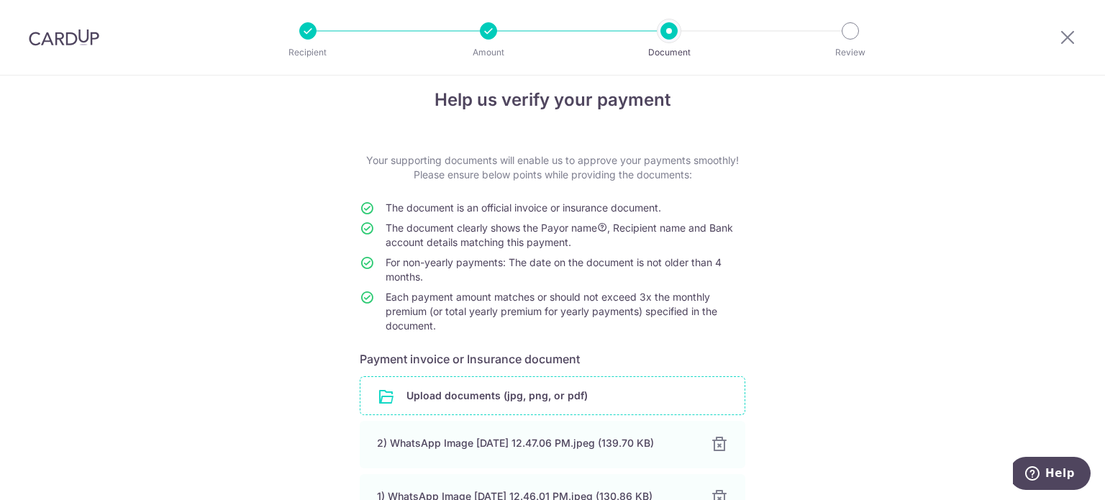
scroll to position [0, 0]
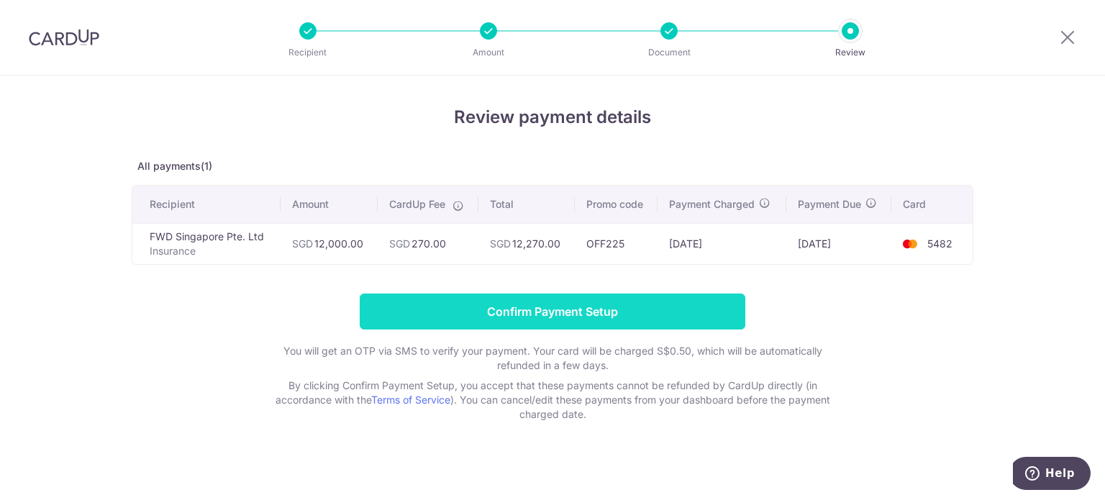
click at [440, 320] on input "Confirm Payment Setup" at bounding box center [553, 312] width 386 height 36
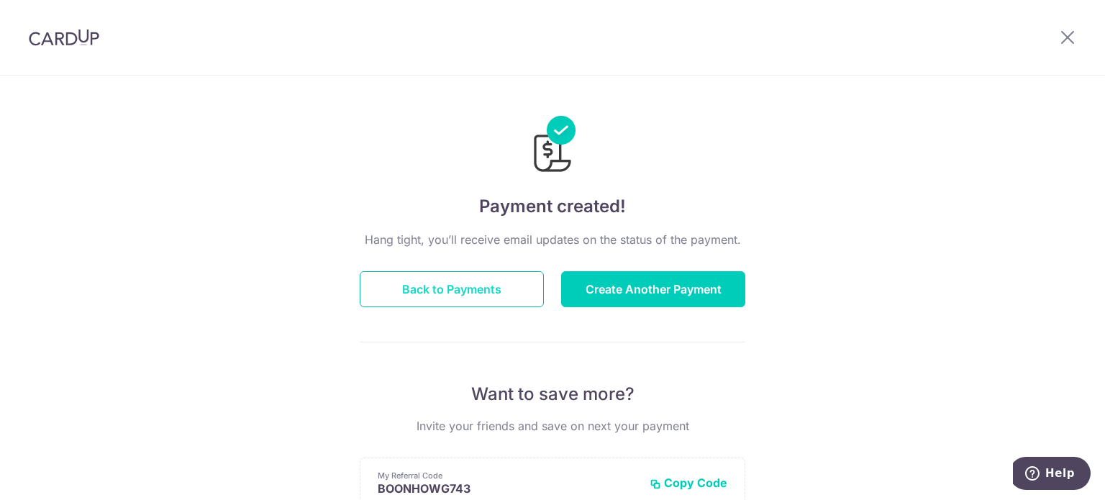
click at [461, 299] on button "Back to Payments" at bounding box center [452, 289] width 184 height 36
